Goal: Task Accomplishment & Management: Manage account settings

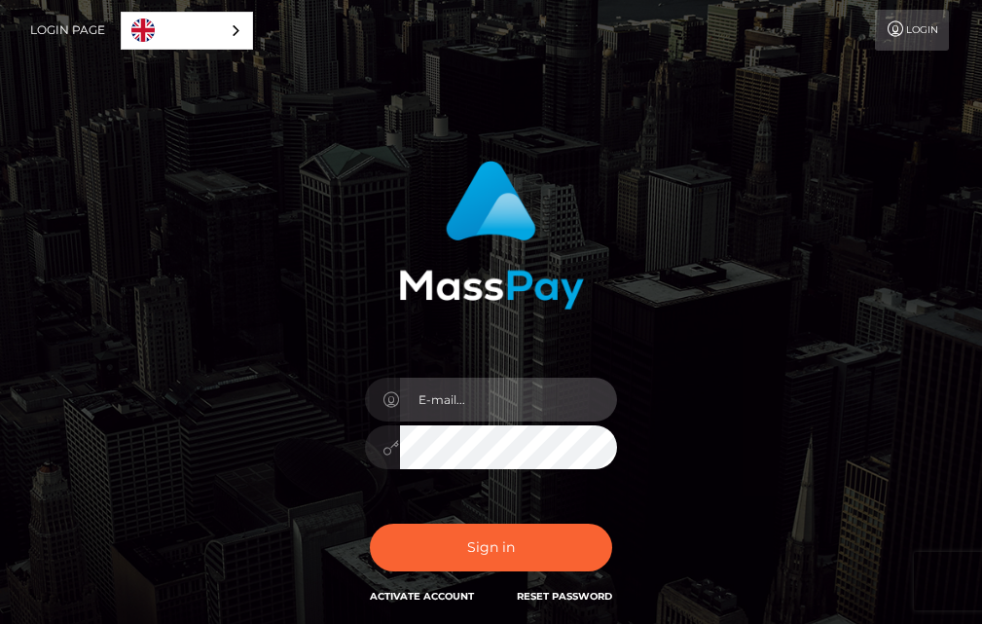
click at [455, 395] on input "email" at bounding box center [509, 400] width 218 height 44
paste input "khumalomphilisi50@gmail.com"
type input "khumalomphilisi50@gmail.com"
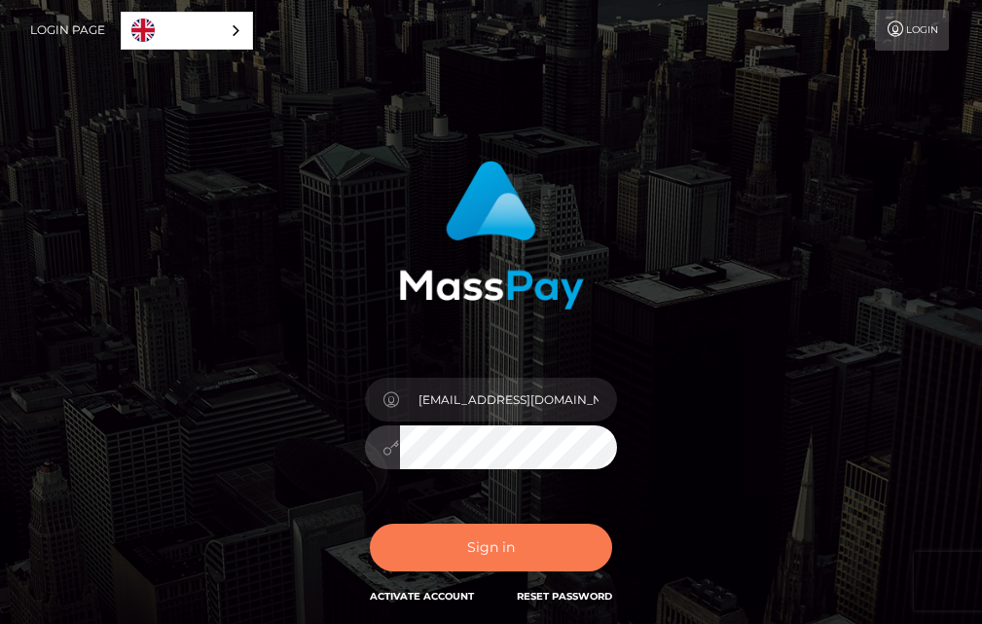
click at [553, 544] on button "Sign in" at bounding box center [491, 548] width 243 height 48
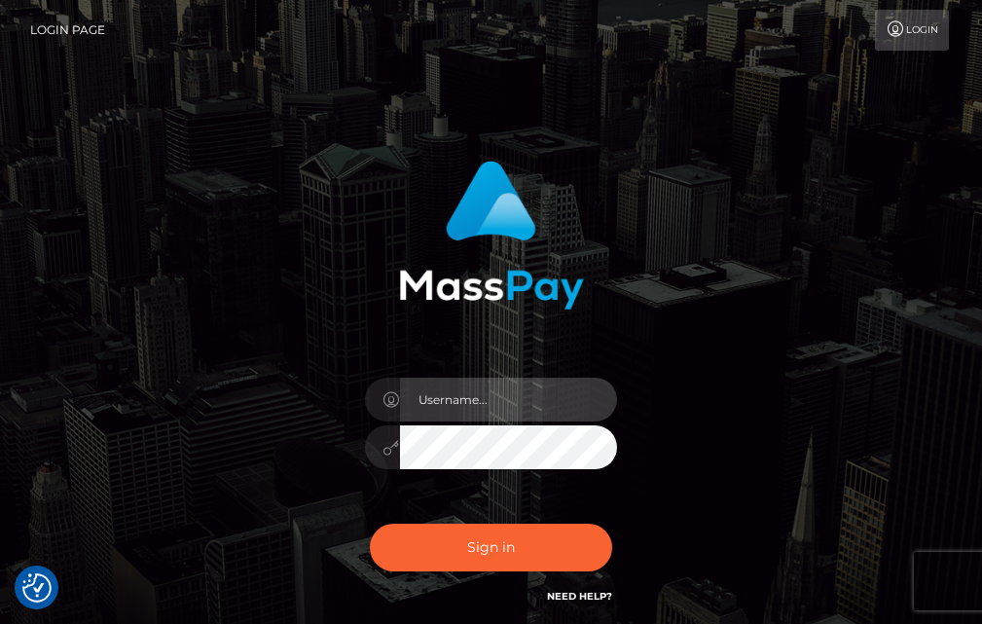
click at [466, 394] on input "text" at bounding box center [509, 400] width 218 height 44
type input "khumalomphilisi50@gmail.com"
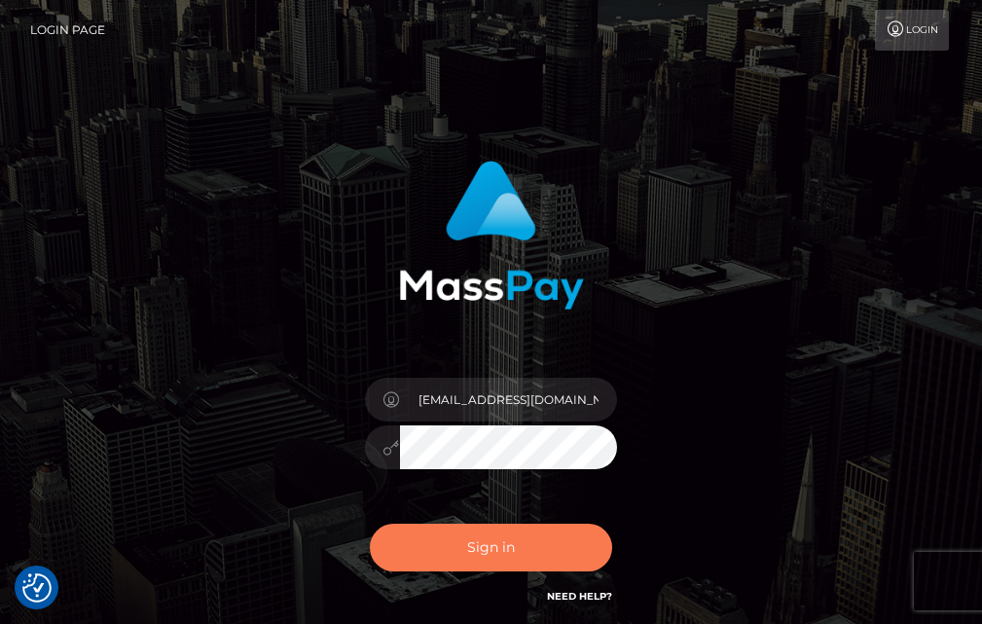
click at [519, 537] on button "Sign in" at bounding box center [491, 548] width 243 height 48
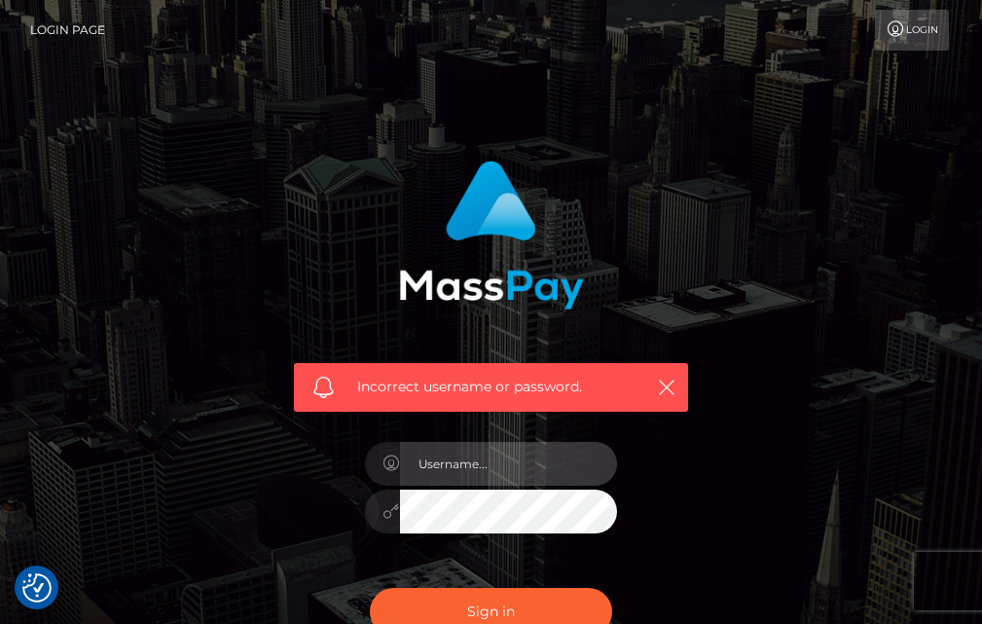
click at [460, 465] on input "text" at bounding box center [509, 464] width 218 height 44
